Goal: Task Accomplishment & Management: Use online tool/utility

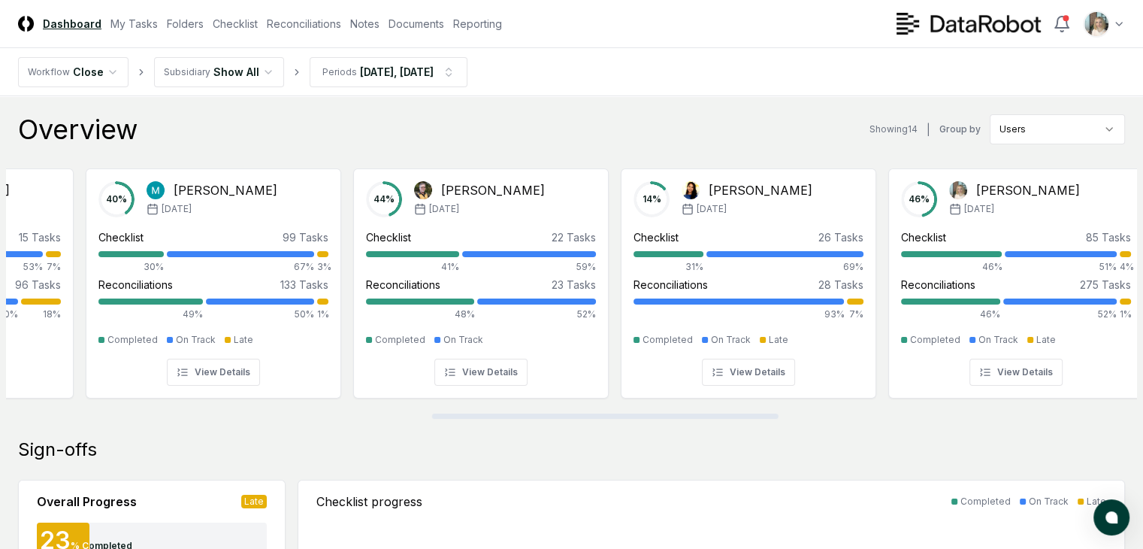
scroll to position [0, 1410]
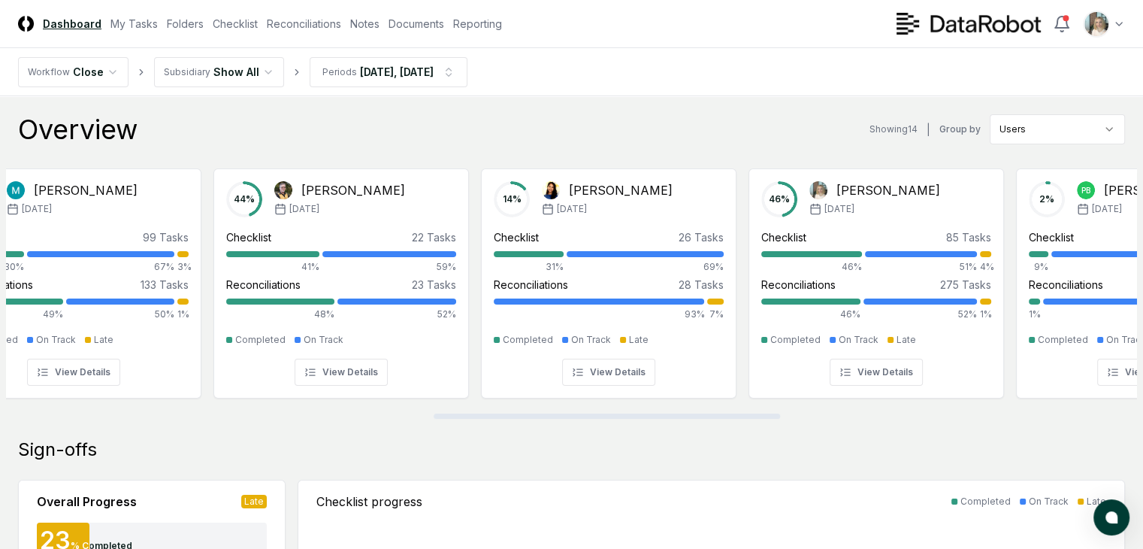
drag, startPoint x: 298, startPoint y: 416, endPoint x: 725, endPoint y: 445, distance: 427.9
click at [725, 419] on div at bounding box center [607, 415] width 346 height 5
click at [258, 28] on link "Checklist" at bounding box center [235, 24] width 45 height 16
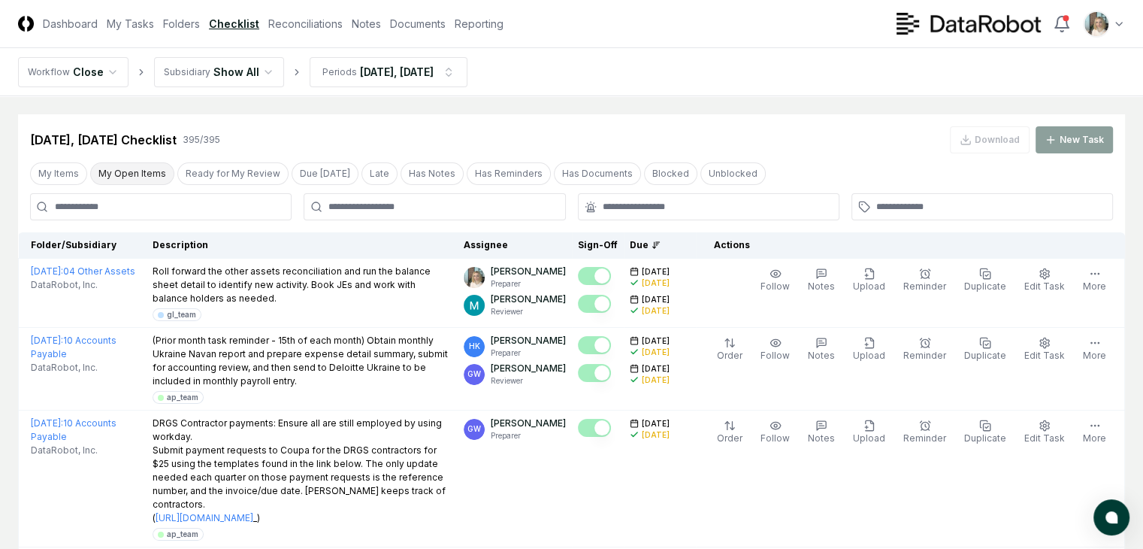
click at [147, 176] on button "My Open Items" at bounding box center [132, 173] width 84 height 23
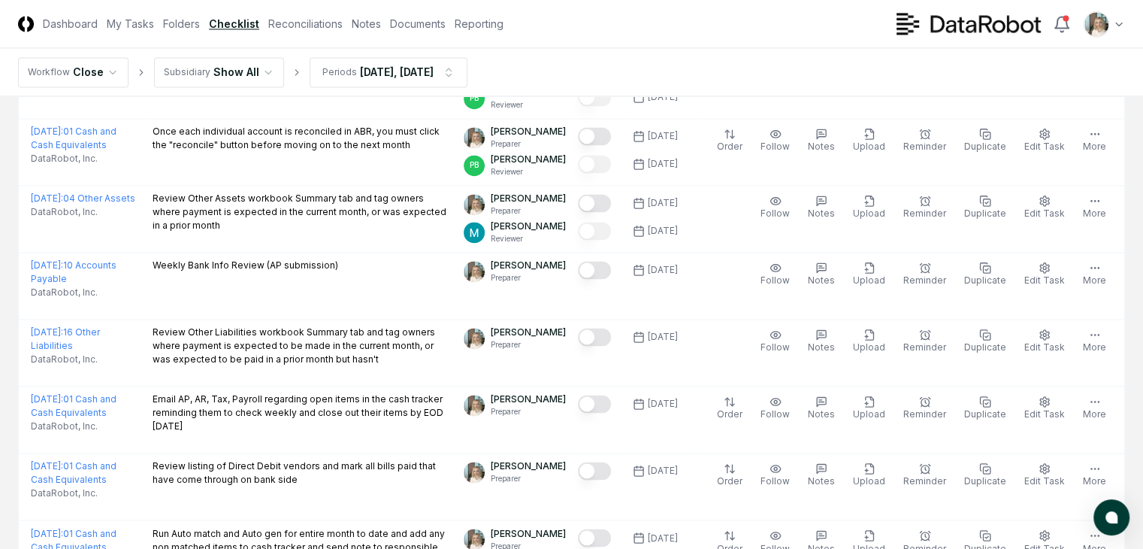
scroll to position [2355, 0]
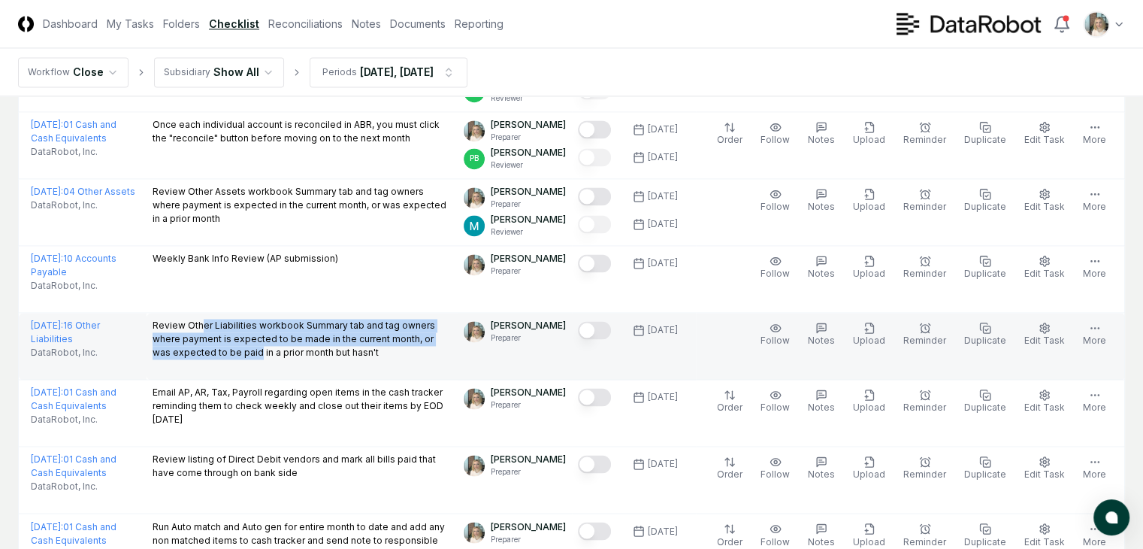
drag, startPoint x: 324, startPoint y: 387, endPoint x: 193, endPoint y: 364, distance: 132.8
click at [193, 359] on p "Review Other Liabilities workbook Summary tab and tag owners where payment is e…" at bounding box center [303, 339] width 300 height 41
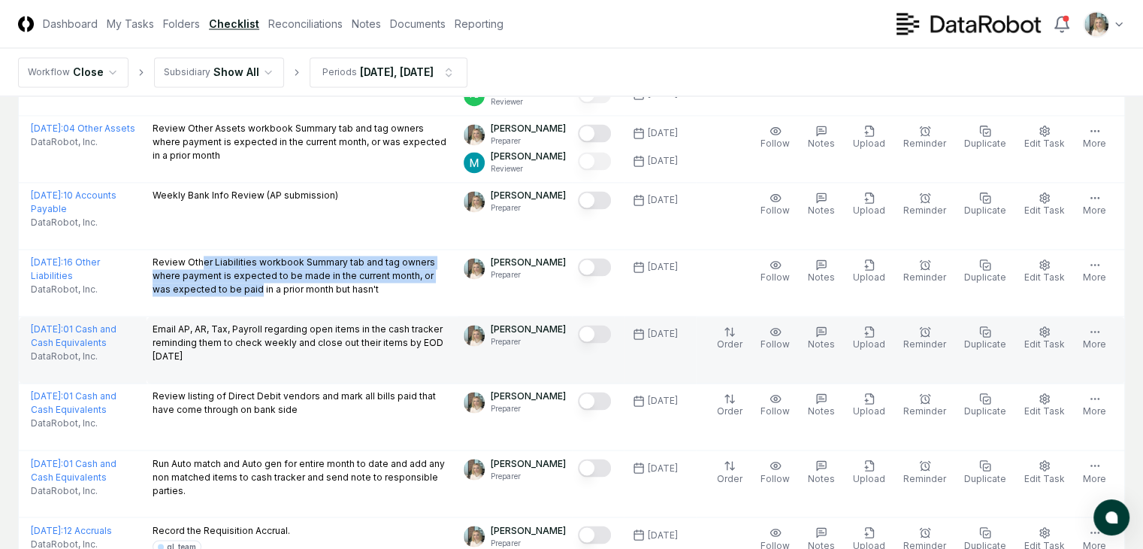
scroll to position [2368, 0]
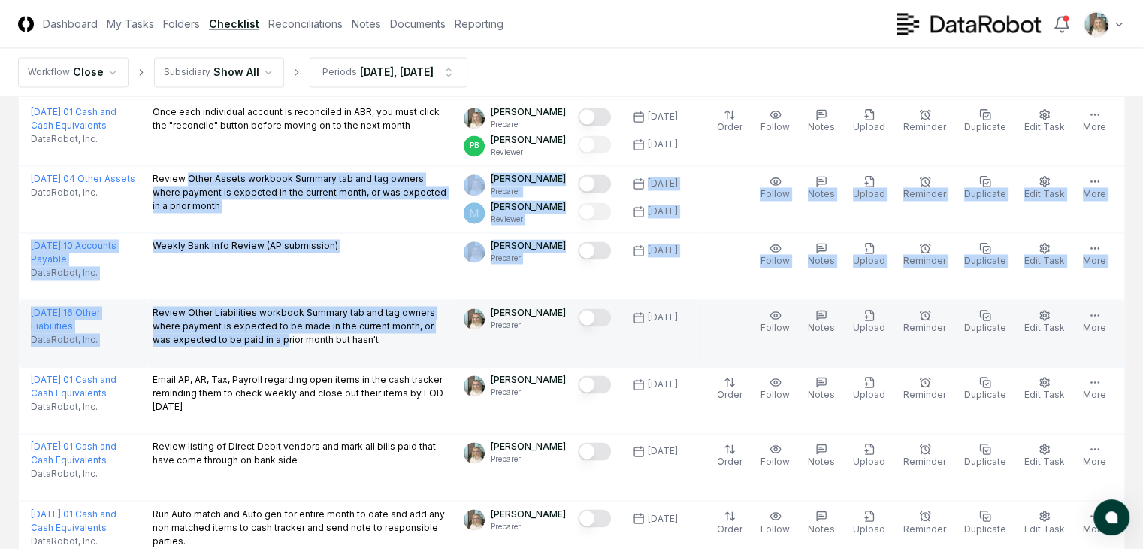
drag, startPoint x: 175, startPoint y: 216, endPoint x: 349, endPoint y: 379, distance: 238.2
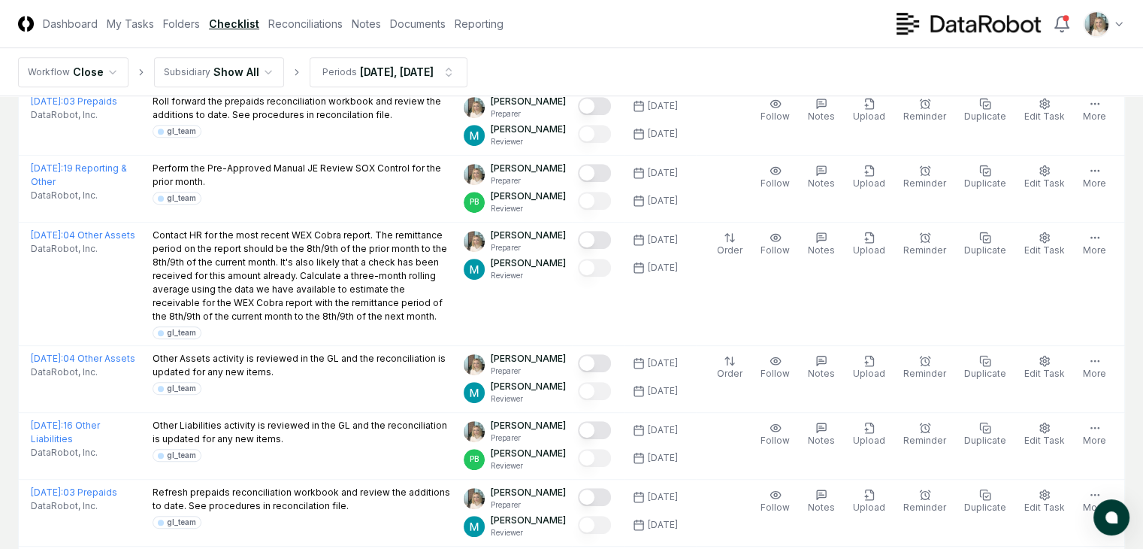
scroll to position [815, 0]
